Goal: Transaction & Acquisition: Purchase product/service

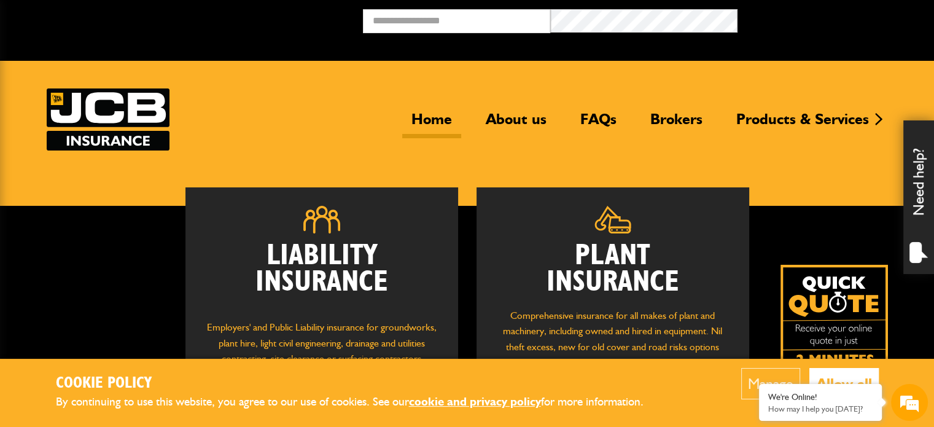
click at [860, 375] on button "Allow all" at bounding box center [843, 383] width 69 height 31
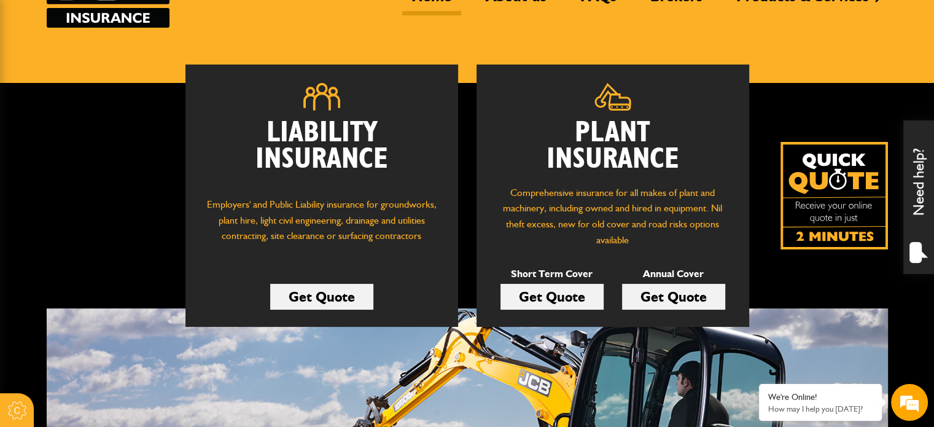
click at [666, 293] on link "Get Quote" at bounding box center [673, 297] width 103 height 26
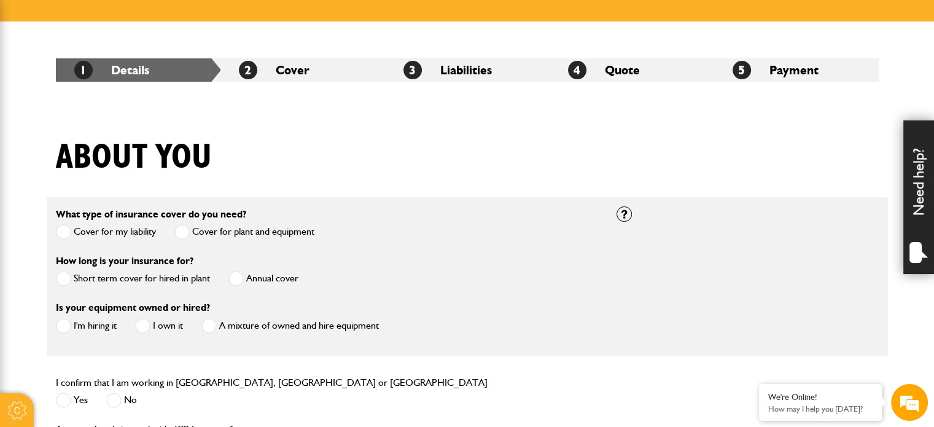
click at [235, 278] on span at bounding box center [235, 278] width 15 height 15
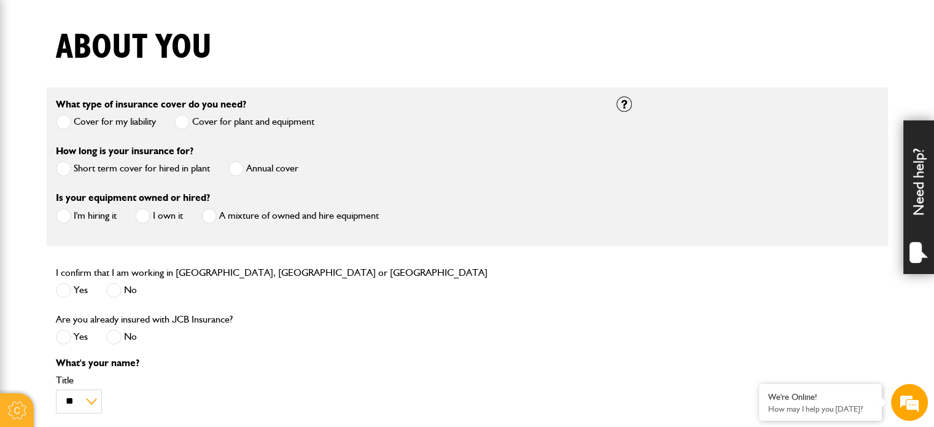
scroll to position [307, 0]
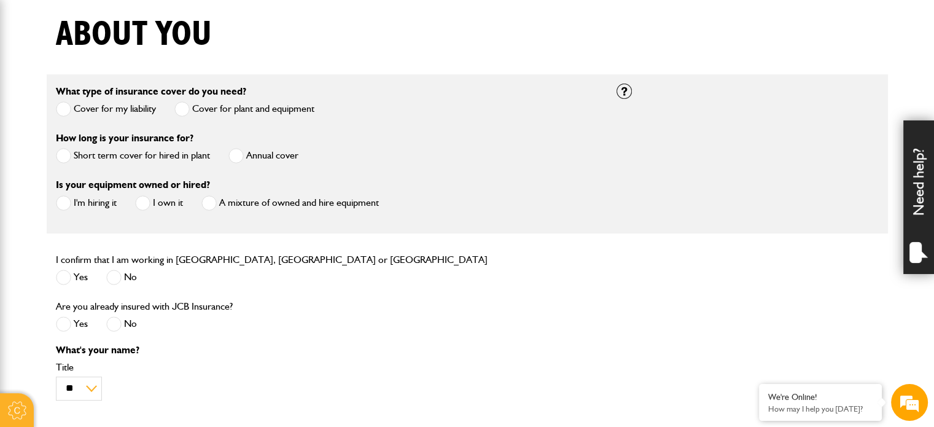
click at [145, 203] on span at bounding box center [142, 202] width 15 height 15
click at [61, 275] on span at bounding box center [63, 277] width 15 height 15
click at [64, 324] on span at bounding box center [63, 323] width 15 height 15
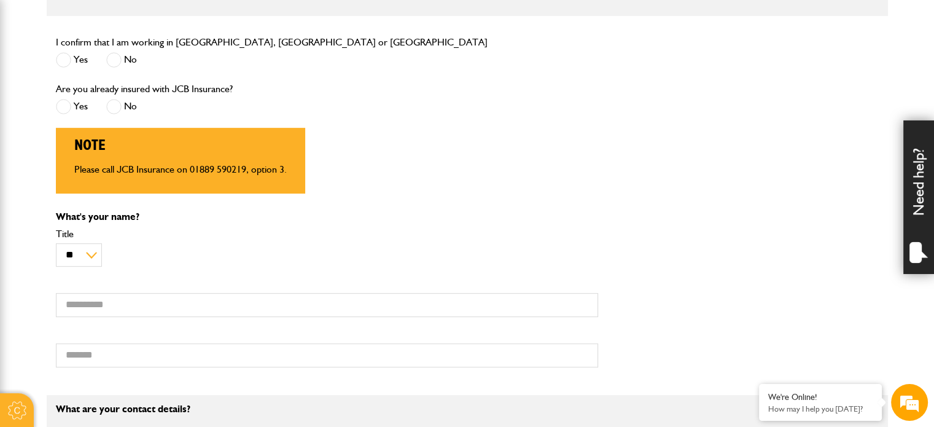
scroll to position [553, 0]
